Goal: Information Seeking & Learning: Learn about a topic

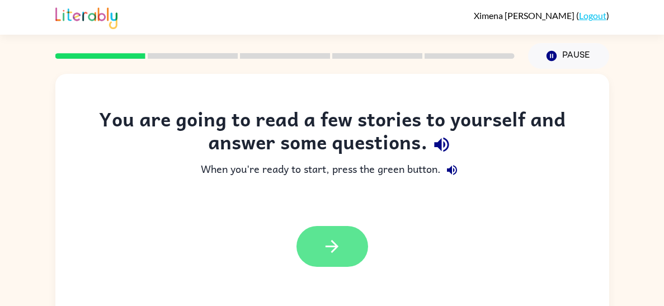
click at [320, 233] on button "button" at bounding box center [332, 246] width 72 height 41
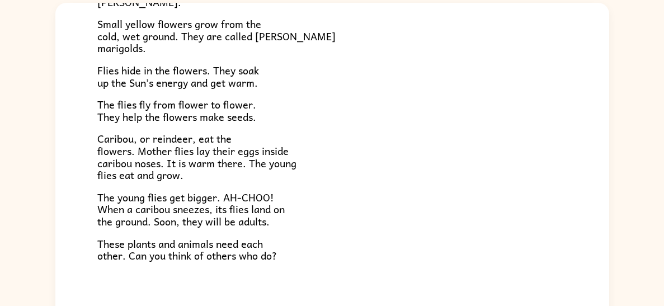
scroll to position [230, 0]
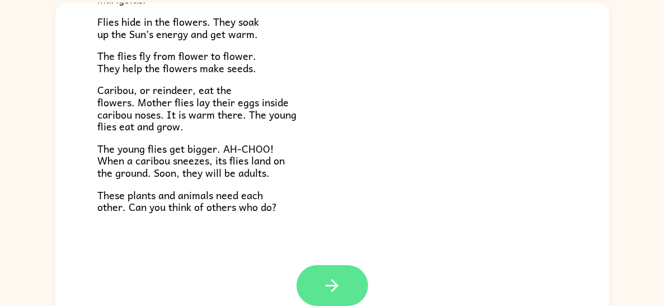
click at [326, 293] on icon "button" at bounding box center [332, 286] width 20 height 20
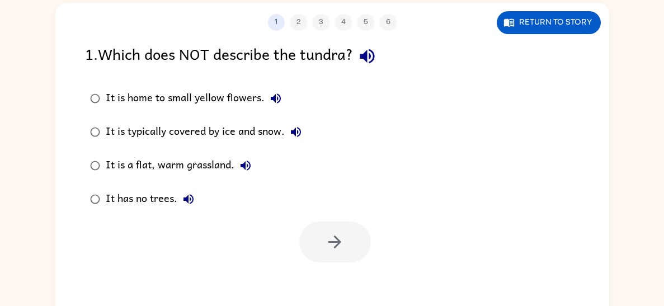
scroll to position [0, 0]
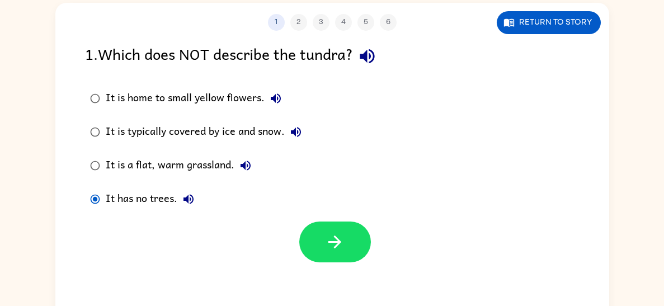
click at [172, 140] on div "It is typically covered by ice and snow." at bounding box center [206, 132] width 201 height 22
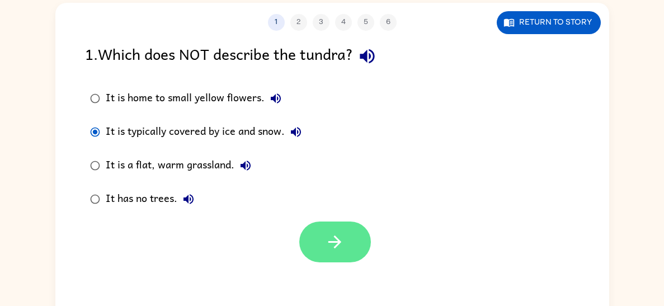
click at [344, 232] on icon "button" at bounding box center [335, 242] width 20 height 20
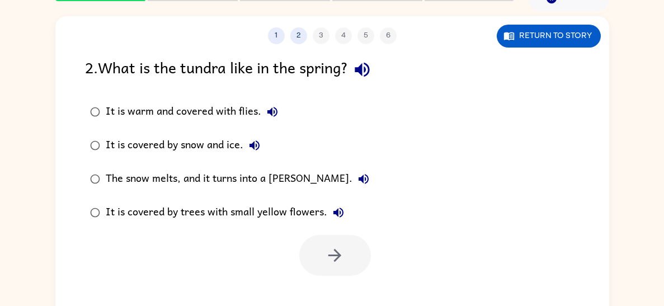
scroll to position [52, 0]
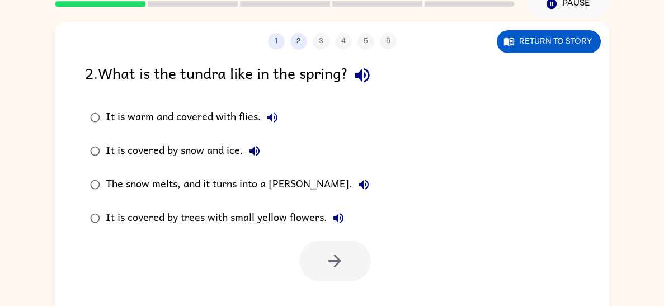
click at [352, 187] on button "The snow melts, and it turns into a [PERSON_NAME]." at bounding box center [363, 184] width 22 height 22
click at [163, 215] on div "It is covered by trees with small yellow flowers." at bounding box center [228, 218] width 244 height 22
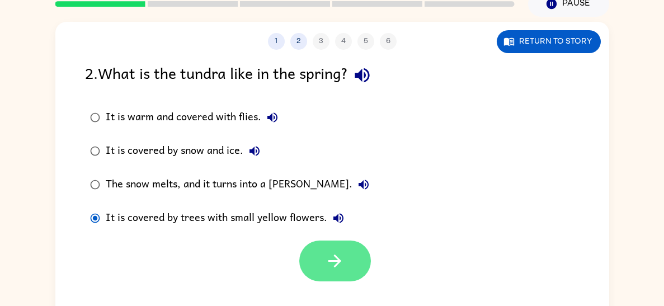
click at [348, 273] on button "button" at bounding box center [335, 260] width 72 height 41
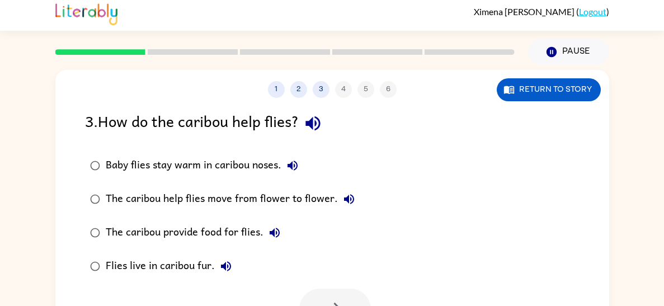
scroll to position [0, 0]
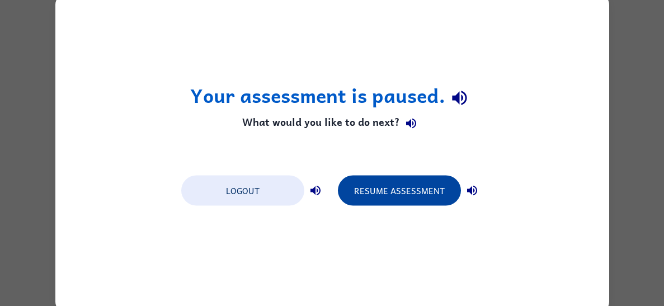
click at [370, 191] on button "Resume Assessment" at bounding box center [399, 190] width 123 height 30
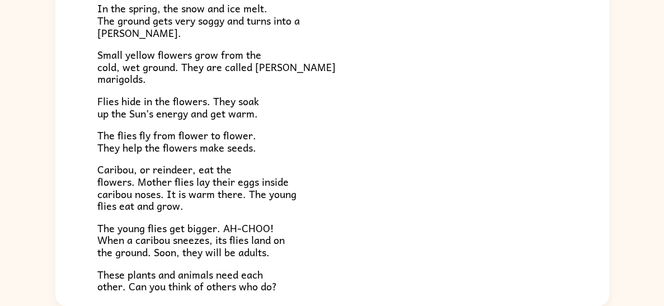
scroll to position [230, 0]
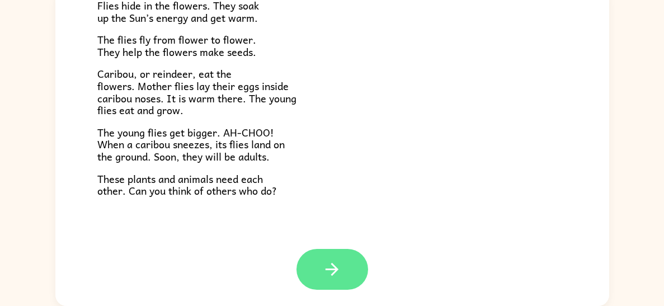
click at [337, 257] on button "button" at bounding box center [332, 269] width 72 height 41
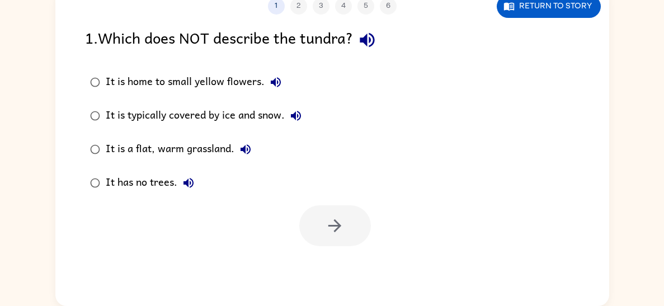
scroll to position [0, 0]
click at [263, 72] on div "It is home to small yellow flowers." at bounding box center [196, 82] width 181 height 22
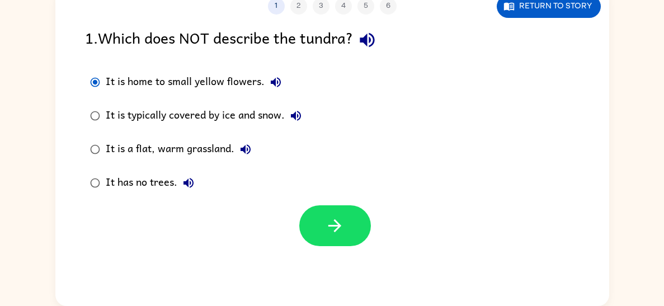
click at [266, 113] on div "It is typically covered by ice and snow." at bounding box center [206, 116] width 201 height 22
click at [249, 81] on div "It is home to small yellow flowers." at bounding box center [196, 82] width 181 height 22
click at [224, 152] on div "It is a flat, warm grassland." at bounding box center [181, 149] width 151 height 22
click at [170, 186] on div "It has no trees." at bounding box center [153, 183] width 94 height 22
click at [218, 121] on div "It is typically covered by ice and snow." at bounding box center [206, 116] width 201 height 22
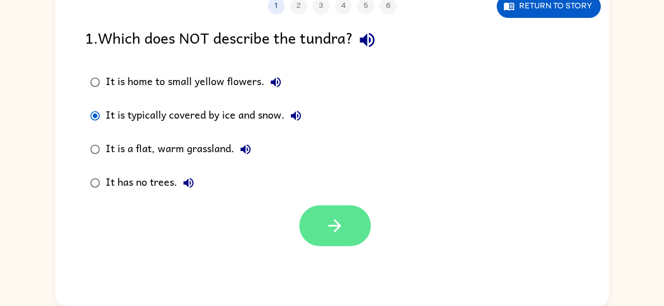
click at [334, 214] on button "button" at bounding box center [335, 225] width 72 height 41
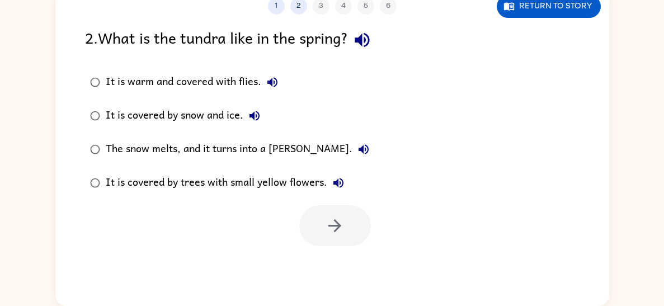
click at [279, 144] on div "The snow melts, and it turns into a [PERSON_NAME]." at bounding box center [240, 149] width 269 height 22
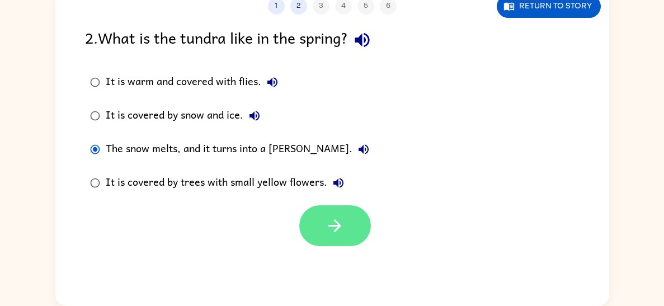
click at [337, 214] on button "button" at bounding box center [335, 225] width 72 height 41
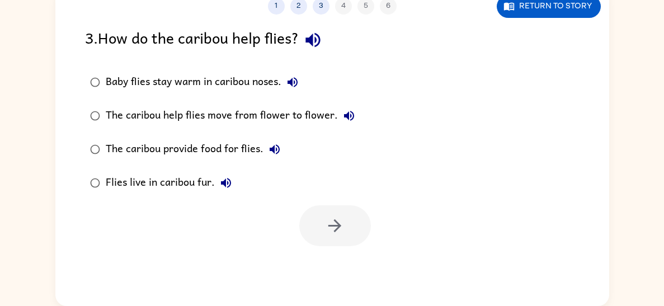
click at [287, 115] on div "The caribou help flies move from flower to flower." at bounding box center [233, 116] width 254 height 22
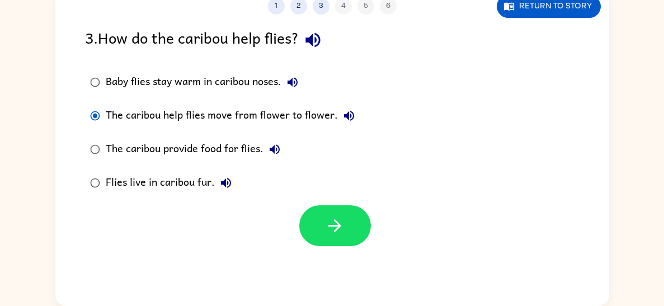
click at [257, 96] on label "Baby flies stay warm in caribou noses." at bounding box center [222, 82] width 287 height 34
click at [271, 83] on div "Baby flies stay warm in caribou noses." at bounding box center [205, 82] width 198 height 22
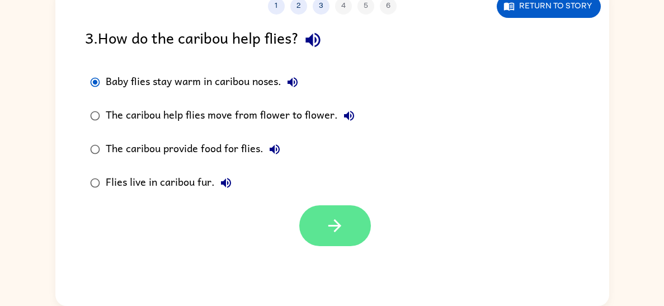
click at [334, 211] on button "button" at bounding box center [335, 225] width 72 height 41
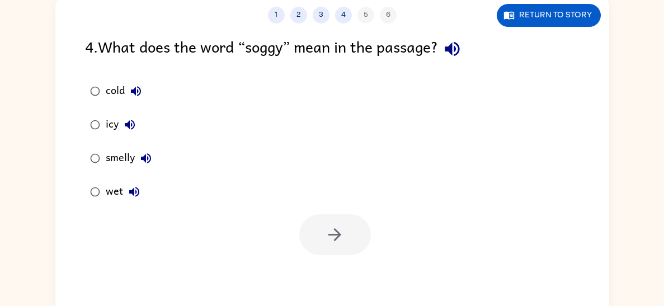
scroll to position [79, 0]
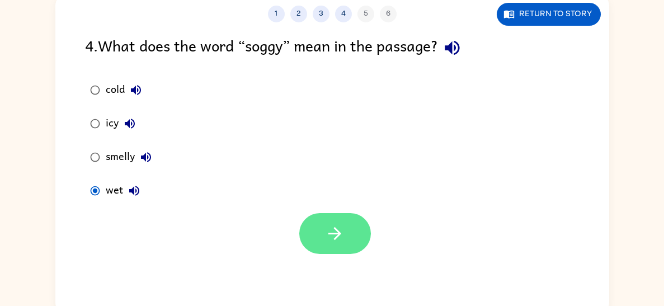
click at [330, 238] on icon "button" at bounding box center [335, 234] width 20 height 20
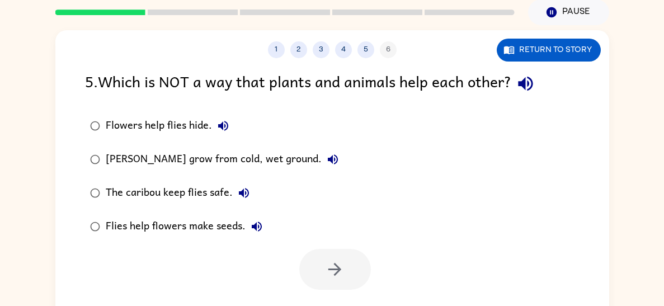
scroll to position [46, 0]
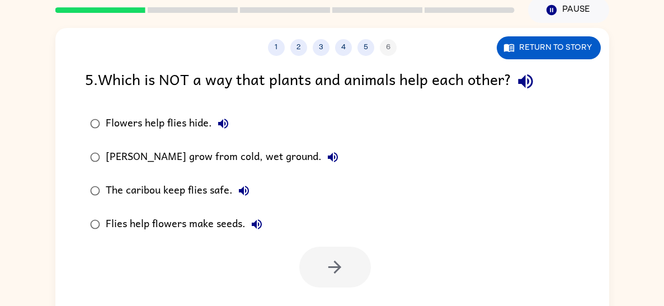
click at [182, 130] on div "Flowers help flies hide." at bounding box center [170, 123] width 129 height 22
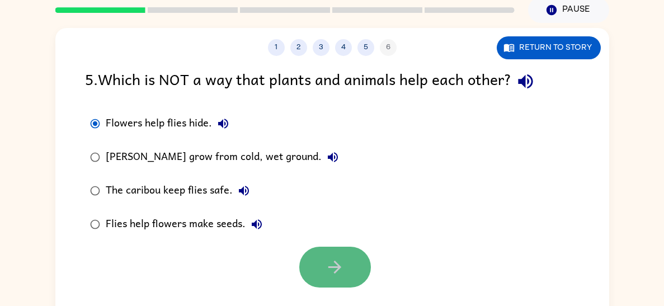
click at [329, 252] on button "button" at bounding box center [335, 267] width 72 height 41
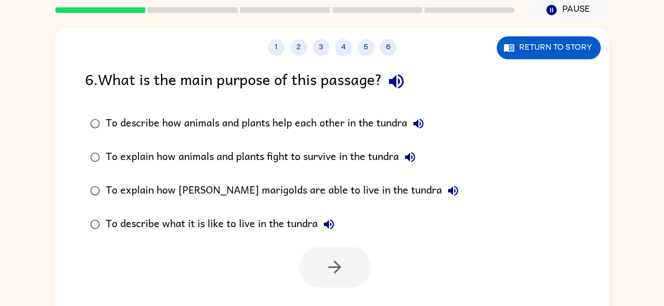
click at [395, 131] on div "To describe how animals and plants help each other in the tundra" at bounding box center [268, 123] width 324 height 22
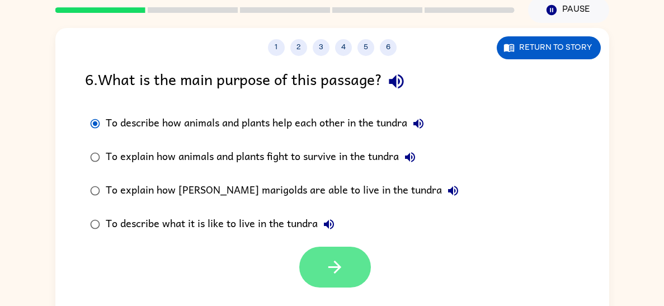
click at [348, 260] on button "button" at bounding box center [335, 267] width 72 height 41
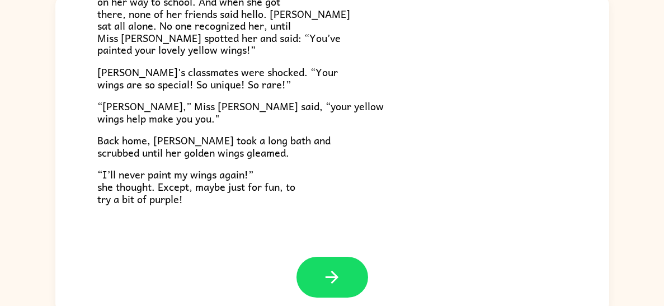
scroll to position [88, 0]
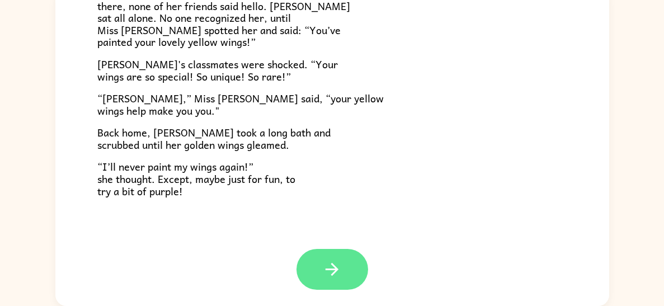
click at [348, 267] on button "button" at bounding box center [332, 269] width 72 height 41
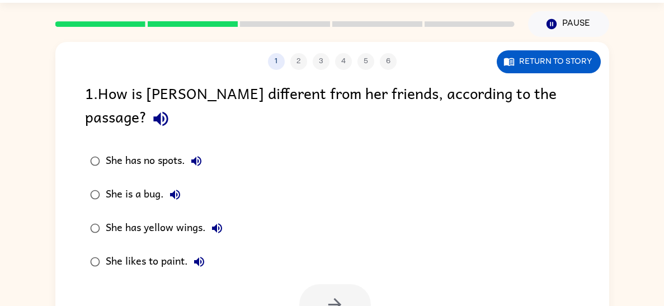
scroll to position [30, 0]
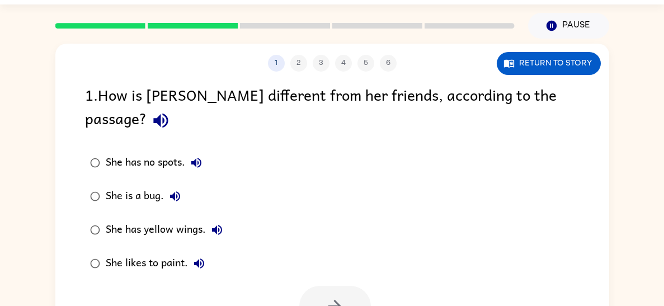
click at [167, 213] on label "She has yellow wings." at bounding box center [156, 230] width 155 height 34
click at [199, 219] on div "She has yellow wings." at bounding box center [167, 230] width 122 height 22
click at [331, 296] on icon "button" at bounding box center [335, 306] width 20 height 20
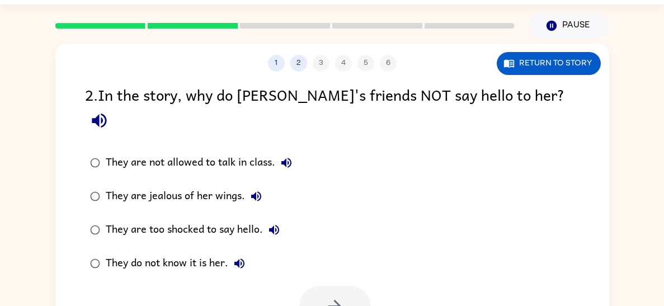
click at [219, 252] on div "They do not know it is her." at bounding box center [178, 263] width 145 height 22
click at [355, 286] on button "button" at bounding box center [335, 306] width 72 height 41
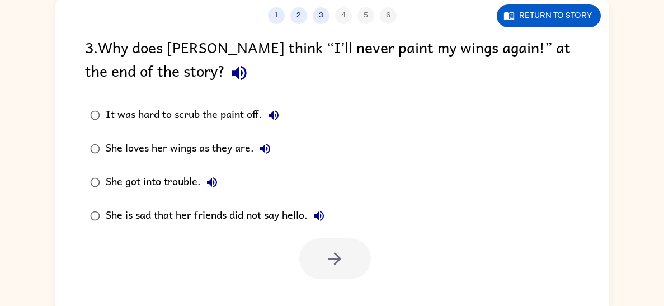
scroll to position [71, 0]
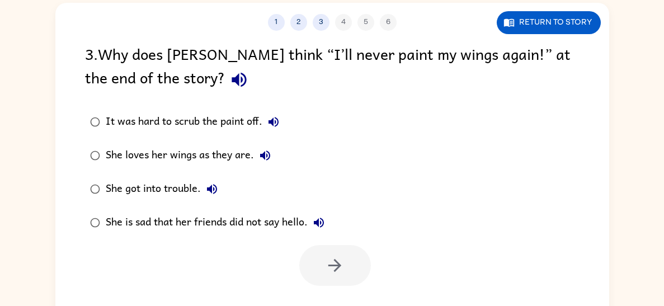
click at [256, 157] on button "She loves her wings as they are." at bounding box center [265, 155] width 22 height 22
click at [228, 154] on div "She loves her wings as they are." at bounding box center [191, 155] width 171 height 22
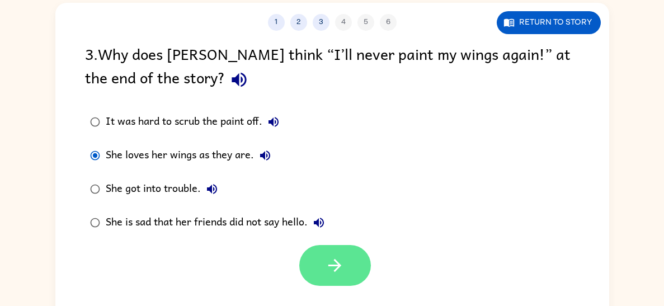
click at [318, 273] on button "button" at bounding box center [335, 265] width 72 height 41
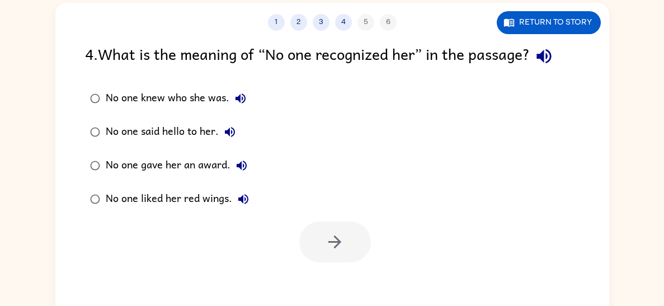
click at [239, 104] on icon "button" at bounding box center [240, 98] width 13 height 13
click at [221, 105] on div "No one knew who she was." at bounding box center [179, 98] width 146 height 22
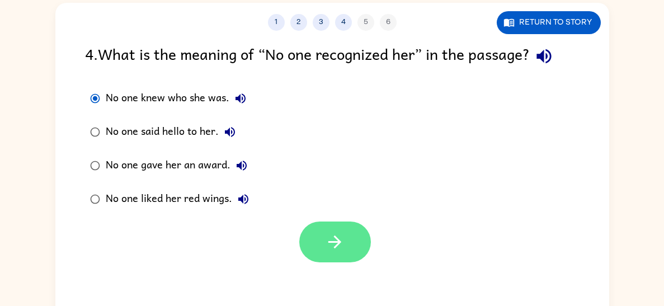
click at [339, 253] on button "button" at bounding box center [335, 241] width 72 height 41
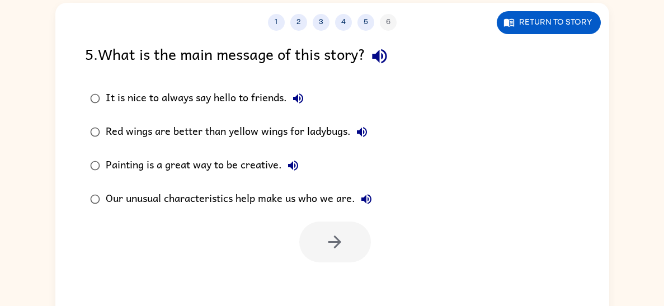
click at [344, 204] on div "Our unusual characteristics help make us who we are." at bounding box center [242, 199] width 272 height 22
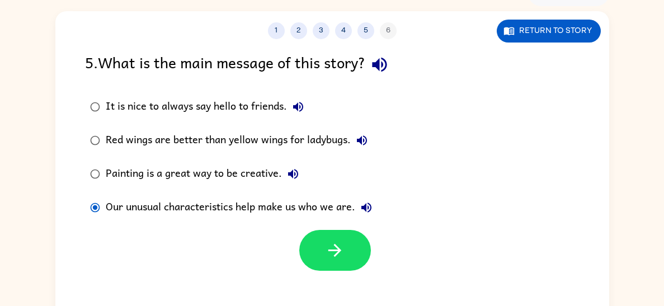
scroll to position [62, 0]
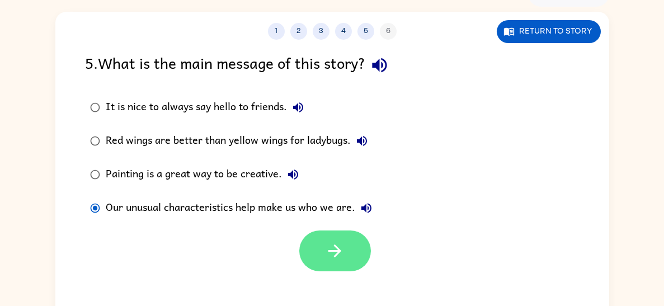
click at [338, 258] on icon "button" at bounding box center [335, 251] width 20 height 20
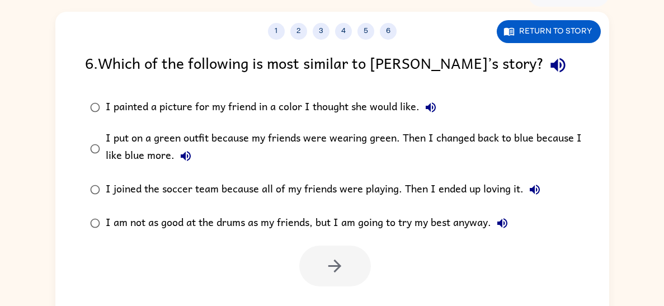
click at [183, 164] on button "I put on a green outfit because my friends were wearing green. Then I changed b…" at bounding box center [185, 156] width 22 height 22
click at [250, 215] on div "I am not as good at the drums as my friends, but I am going to try my best anyw…" at bounding box center [310, 223] width 408 height 22
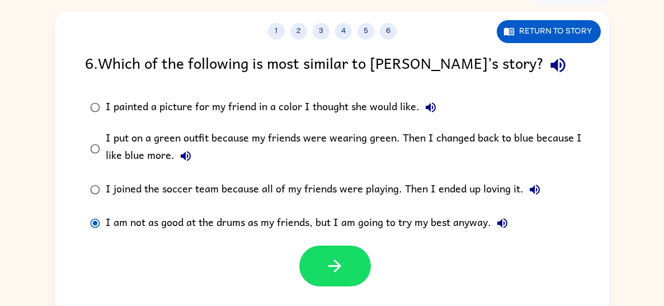
click at [333, 115] on div "I painted a picture for my friend in a color I thought she would like." at bounding box center [274, 107] width 336 height 22
click at [327, 140] on div "I put on a green outfit because my friends were wearing green. Then I changed b…" at bounding box center [350, 148] width 489 height 37
click at [341, 117] on div "I painted a picture for my friend in a color I thought she would like." at bounding box center [274, 107] width 336 height 22
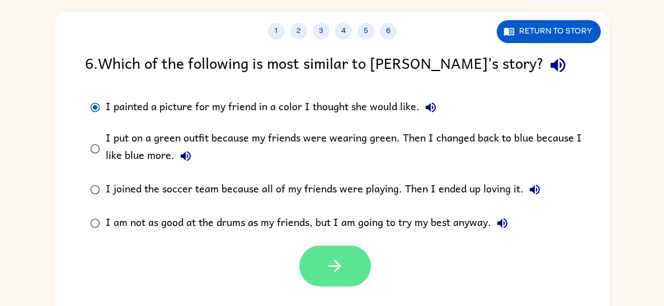
click at [333, 263] on icon "button" at bounding box center [335, 266] width 20 height 20
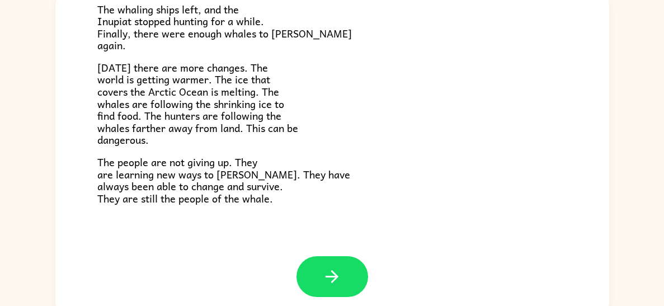
scroll to position [376, 0]
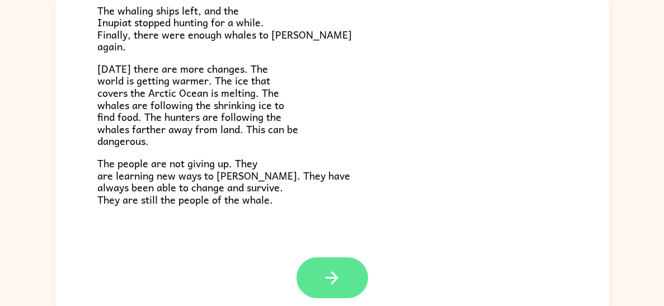
click at [322, 266] on button "button" at bounding box center [332, 277] width 72 height 41
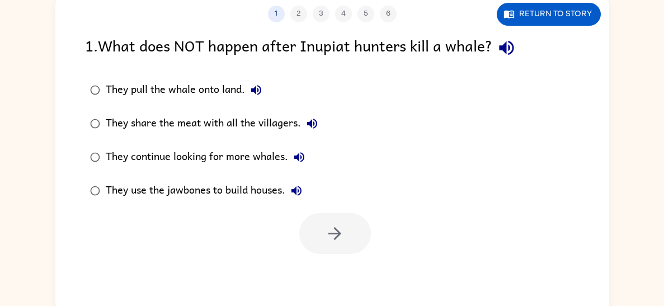
scroll to position [0, 0]
click at [233, 120] on div "They share the meat with all the villagers." at bounding box center [215, 123] width 218 height 22
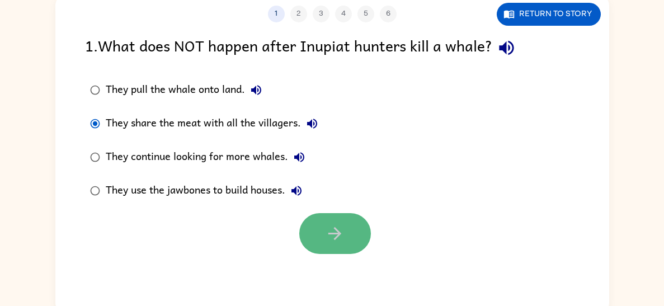
click at [342, 235] on icon "button" at bounding box center [335, 234] width 20 height 20
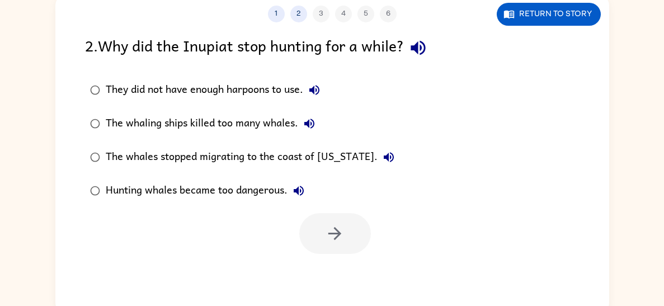
click at [345, 257] on div "1 2 3 4 5 6 Return to story 2 . Why did the Inupiat stop hunting for a while? T…" at bounding box center [332, 153] width 554 height 319
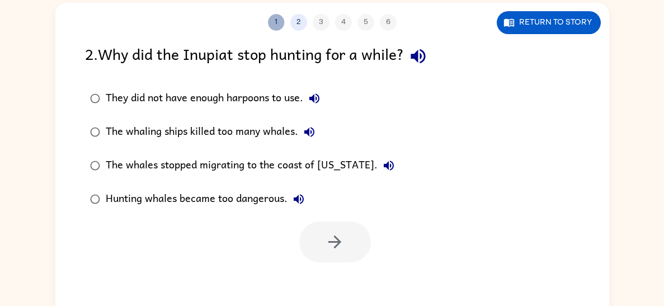
scroll to position [72, 0]
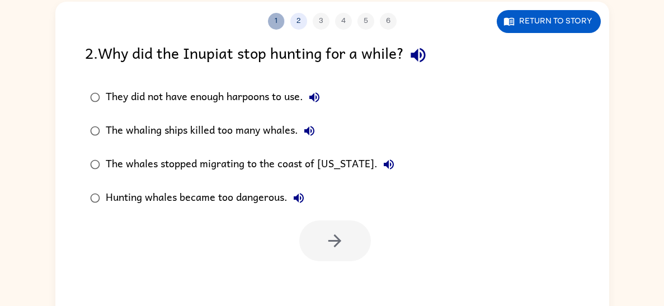
click at [117, 159] on div "The whales stopped migrating to the coast of [US_STATE]." at bounding box center [253, 164] width 294 height 22
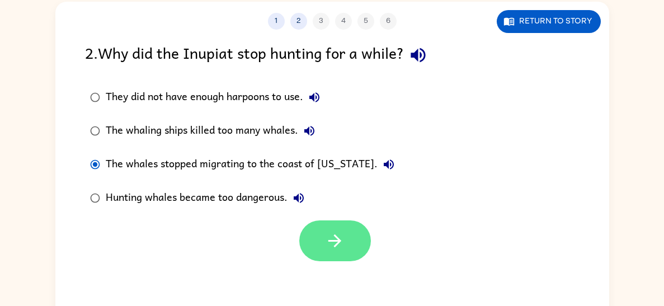
click at [331, 237] on icon "button" at bounding box center [335, 241] width 20 height 20
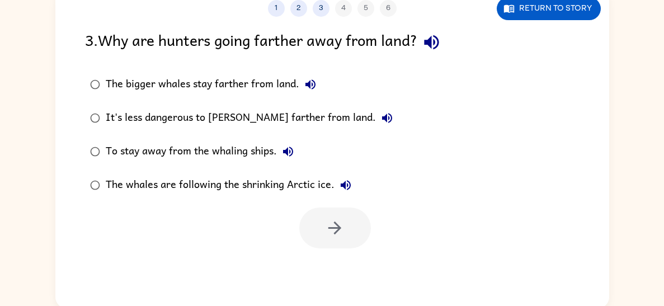
scroll to position [88, 0]
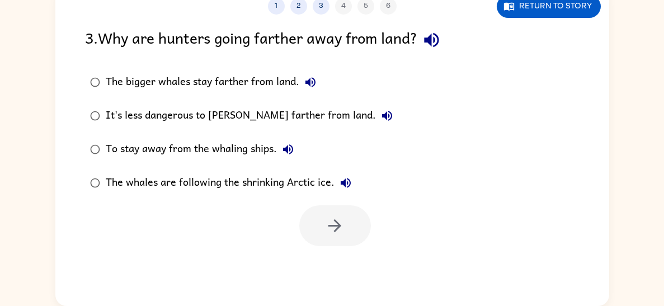
click at [324, 181] on div "The whales are following the shrinking Arctic ice." at bounding box center [231, 183] width 251 height 22
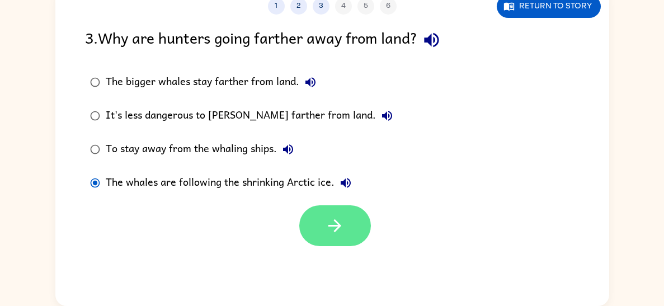
click at [343, 244] on button "button" at bounding box center [335, 225] width 72 height 41
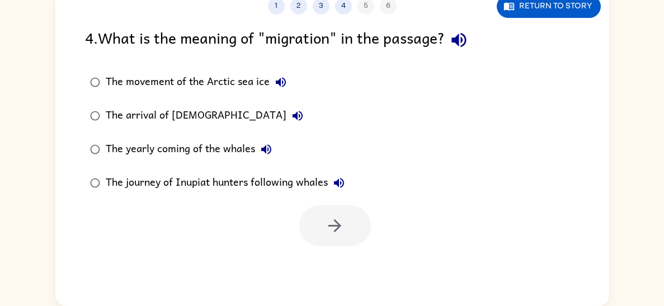
click at [463, 40] on icon "button" at bounding box center [459, 40] width 20 height 20
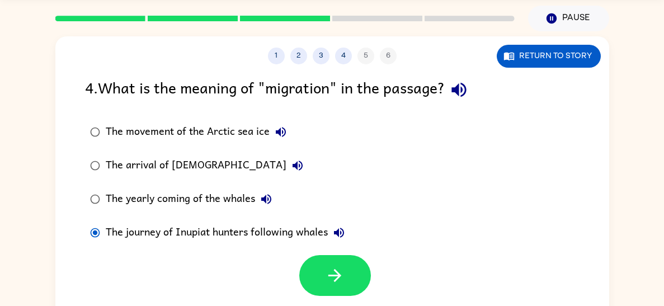
scroll to position [38, 0]
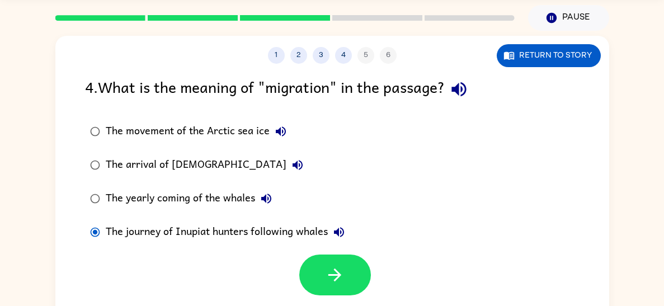
click at [117, 160] on div "The arrival of [DEMOGRAPHIC_DATA]" at bounding box center [207, 165] width 203 height 22
click at [115, 132] on div "The movement of the Arctic sea ice" at bounding box center [199, 131] width 186 height 22
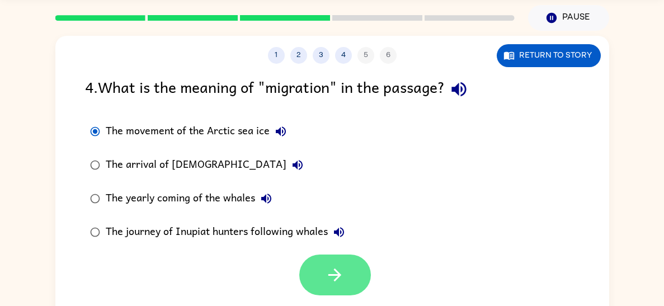
click at [316, 281] on button "button" at bounding box center [335, 274] width 72 height 41
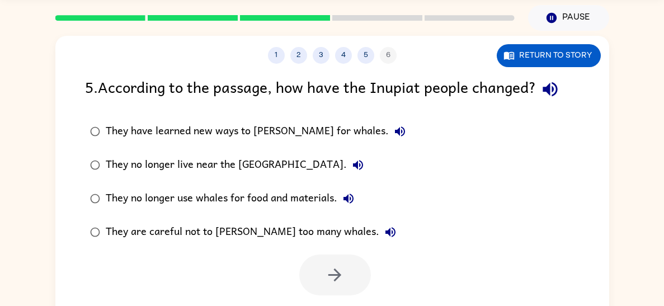
click at [559, 100] on button "button" at bounding box center [550, 89] width 29 height 29
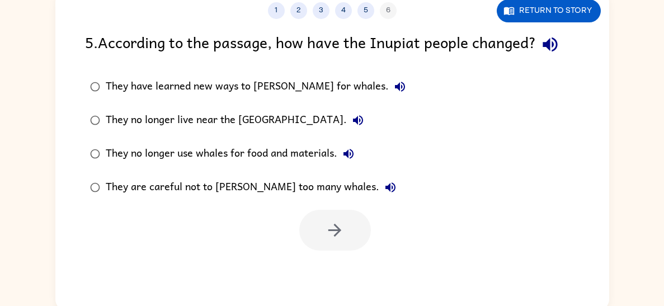
scroll to position [88, 0]
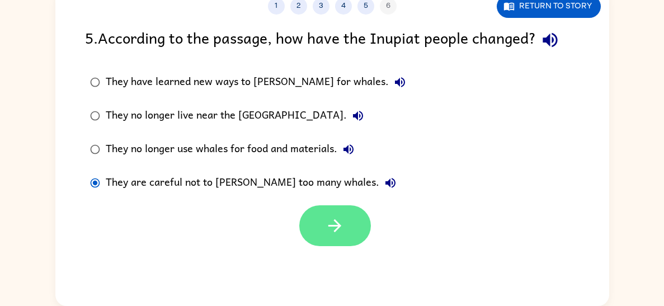
click at [336, 206] on button "button" at bounding box center [335, 225] width 72 height 41
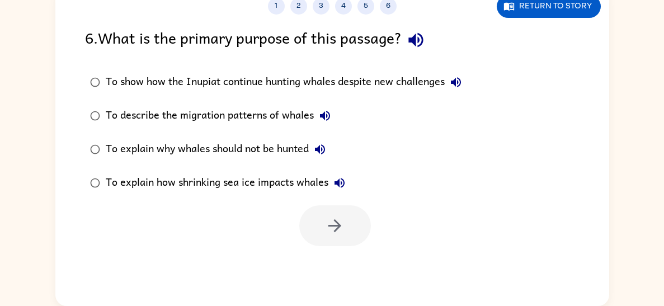
click at [370, 239] on div at bounding box center [335, 225] width 72 height 41
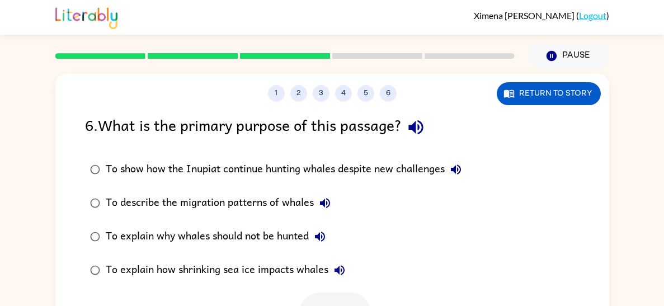
click at [339, 167] on div "To show how the Inupiat continue hunting whales despite new challenges" at bounding box center [286, 169] width 361 height 22
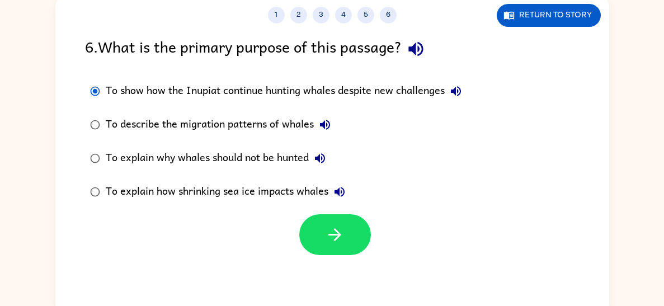
scroll to position [88, 0]
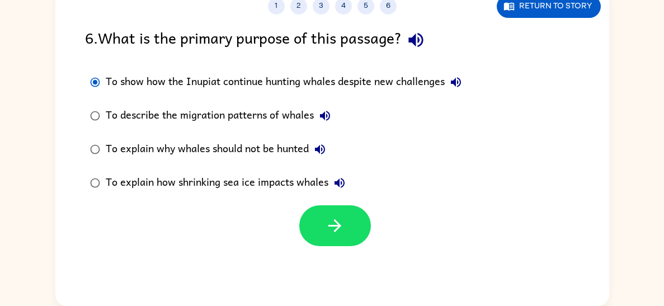
click at [314, 116] on button "To describe the migration patterns of whales" at bounding box center [325, 116] width 22 height 22
click at [312, 153] on button "To explain why whales should not be hunted" at bounding box center [320, 149] width 22 height 22
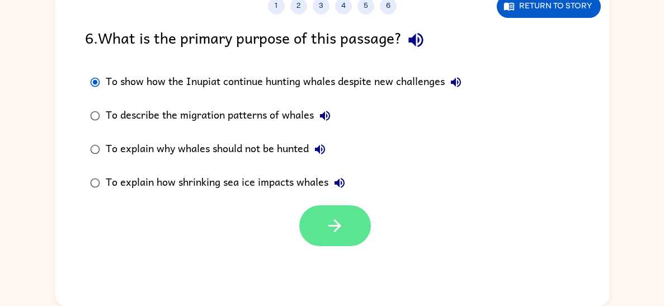
click at [330, 234] on icon "button" at bounding box center [335, 226] width 20 height 20
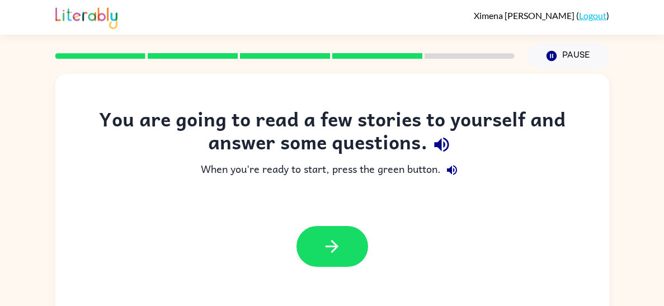
scroll to position [0, 0]
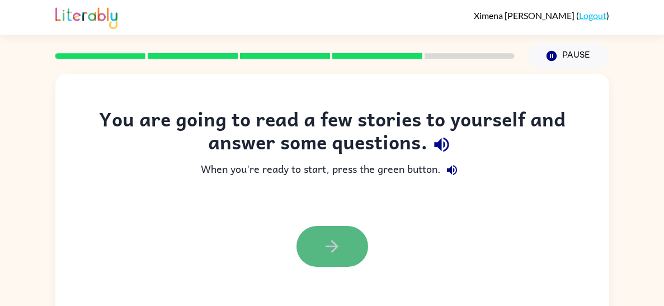
click at [323, 234] on button "button" at bounding box center [332, 246] width 72 height 41
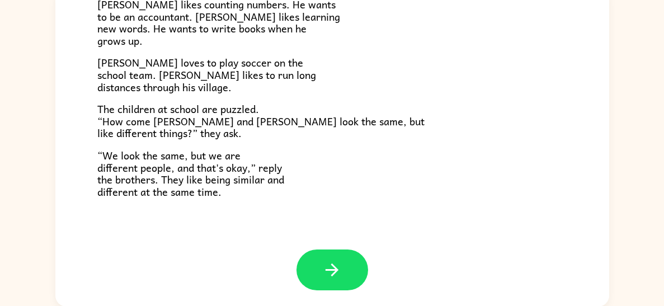
scroll to position [88, 0]
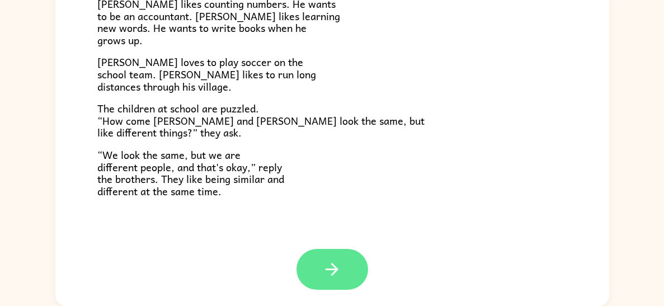
click at [319, 252] on button "button" at bounding box center [332, 269] width 72 height 41
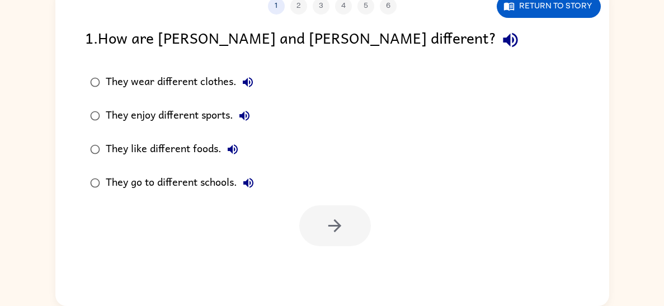
scroll to position [0, 0]
click at [210, 119] on div "They enjoy different sports." at bounding box center [181, 116] width 150 height 22
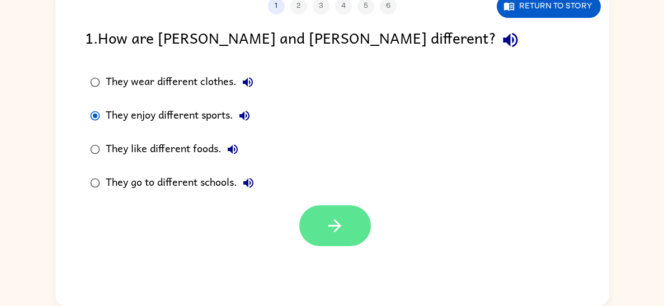
click at [326, 234] on icon "button" at bounding box center [335, 226] width 20 height 20
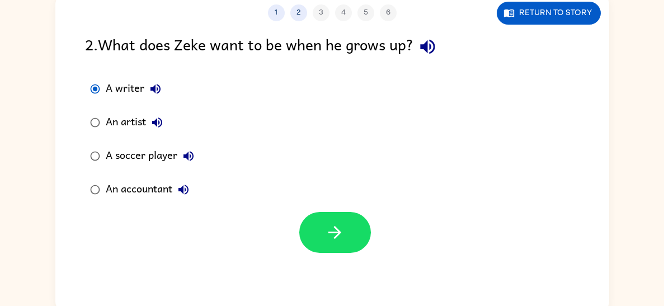
scroll to position [78, 0]
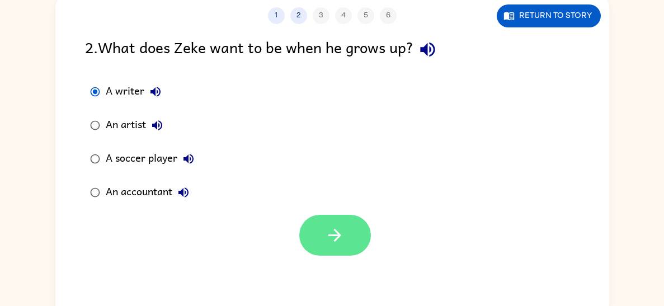
click at [324, 252] on button "button" at bounding box center [335, 235] width 72 height 41
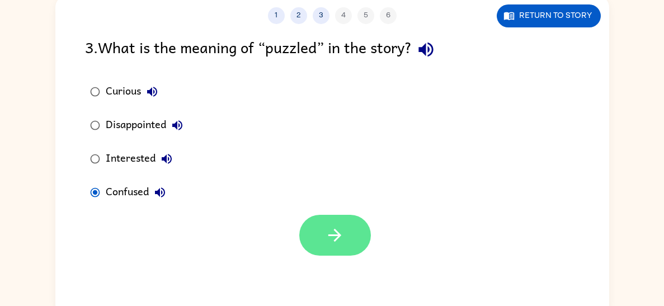
click at [311, 247] on button "button" at bounding box center [335, 235] width 72 height 41
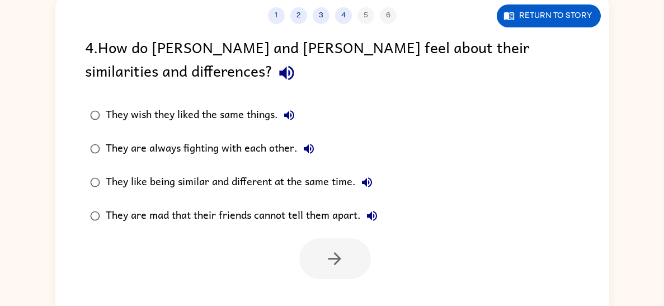
click at [255, 192] on div "They like being similar and different at the same time." at bounding box center [242, 182] width 272 height 22
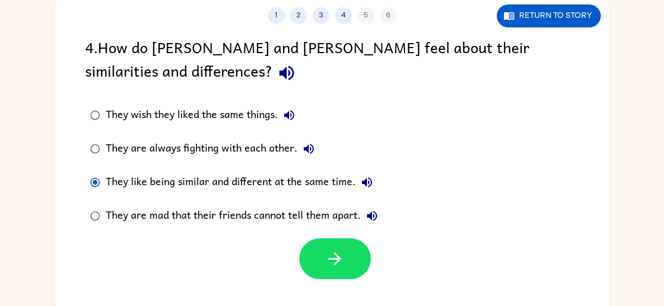
click at [275, 171] on div "They like being similar and different at the same time." at bounding box center [242, 182] width 272 height 22
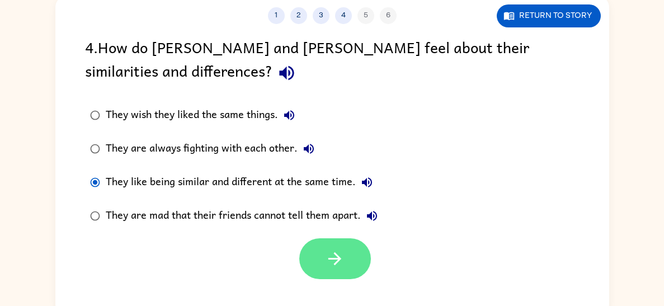
click at [313, 248] on button "button" at bounding box center [335, 258] width 72 height 41
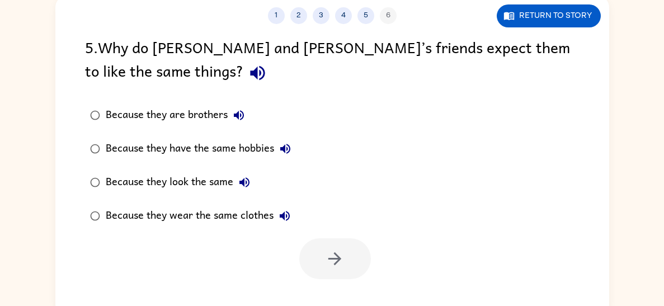
click at [198, 179] on div "Because they look the same" at bounding box center [181, 182] width 150 height 22
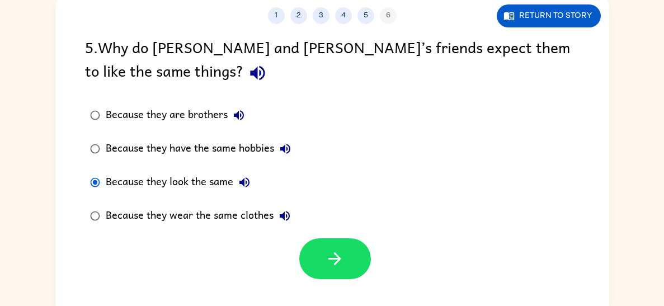
click at [285, 257] on div at bounding box center [332, 256] width 554 height 46
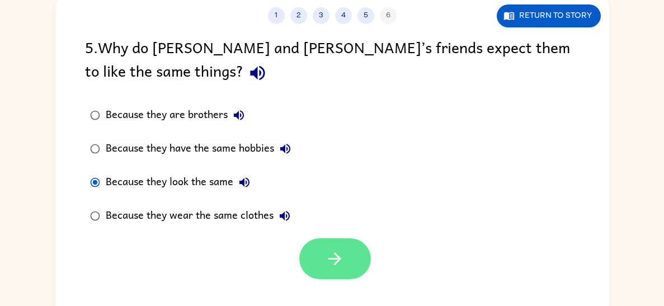
click at [325, 248] on button "button" at bounding box center [335, 258] width 72 height 41
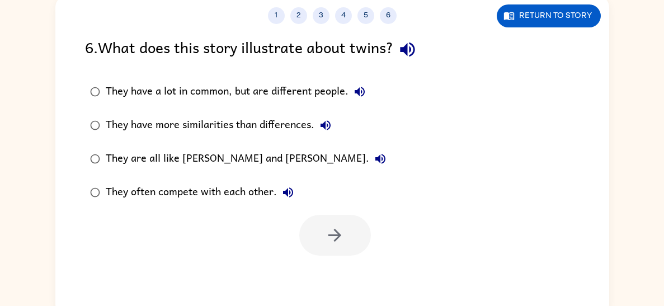
click at [315, 99] on div "They have a lot in common, but are different people." at bounding box center [238, 92] width 265 height 22
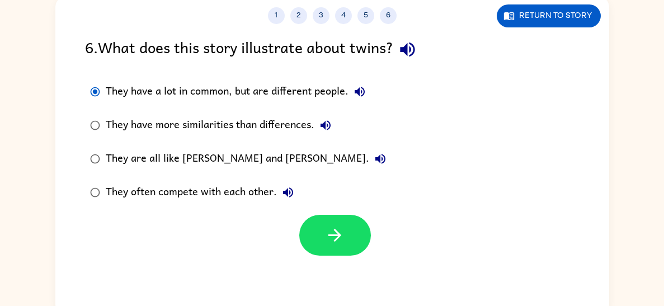
click at [304, 134] on div "They have more similarities than differences." at bounding box center [221, 125] width 231 height 22
click at [318, 89] on div "They have a lot in common, but are different people." at bounding box center [238, 92] width 265 height 22
click at [326, 82] on div "They have a lot in common, but are different people." at bounding box center [238, 92] width 265 height 22
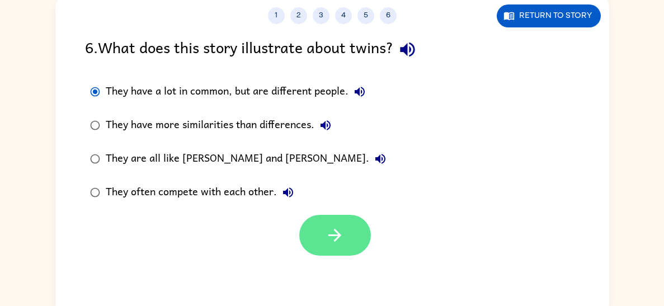
click at [356, 245] on button "button" at bounding box center [335, 235] width 72 height 41
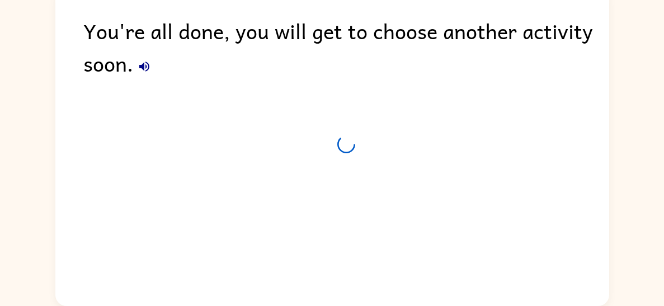
scroll to position [58, 0]
